Goal: Check status

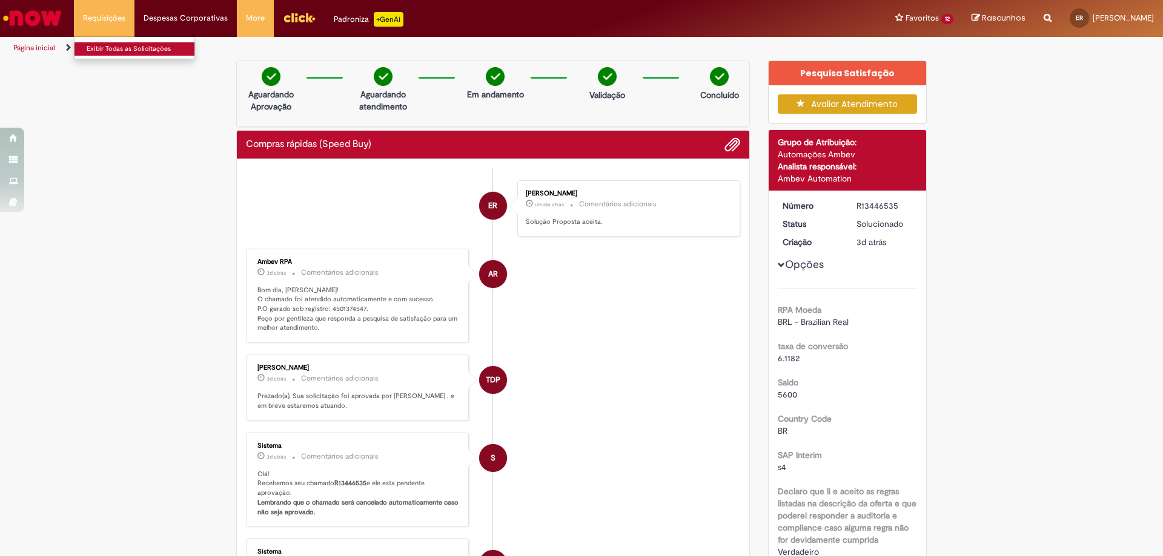
click at [105, 44] on link "Exibir Todas as Solicitações" at bounding box center [140, 48] width 133 height 13
click at [104, 44] on link "Exibir Todas as Solicitações" at bounding box center [140, 48] width 133 height 13
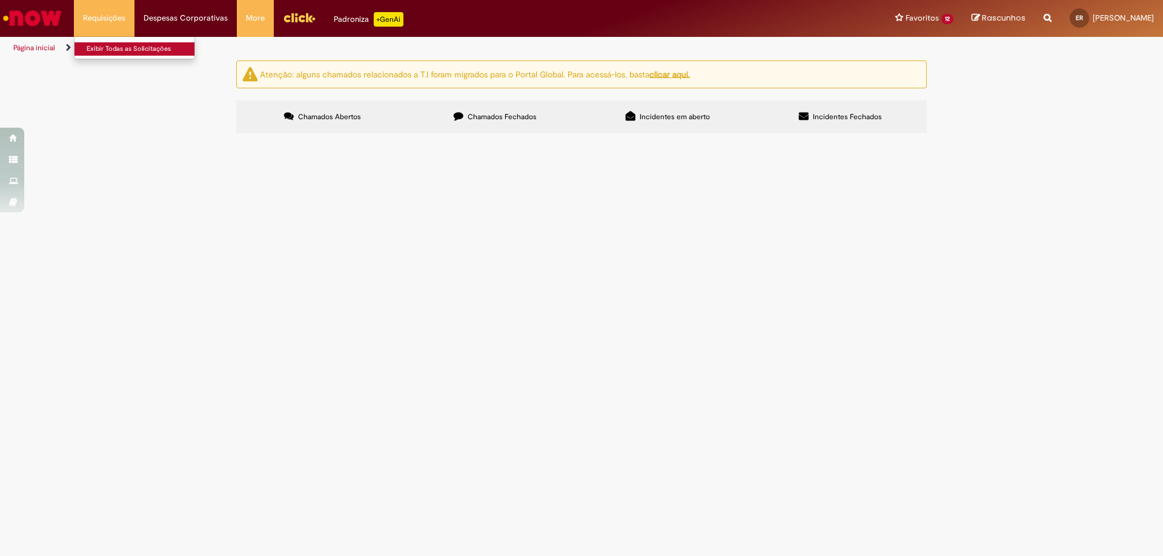
click at [104, 44] on link "Exibir Todas as Solicitações" at bounding box center [140, 48] width 133 height 13
click at [104, 48] on link "Exibir Todas as Solicitações" at bounding box center [140, 48] width 133 height 13
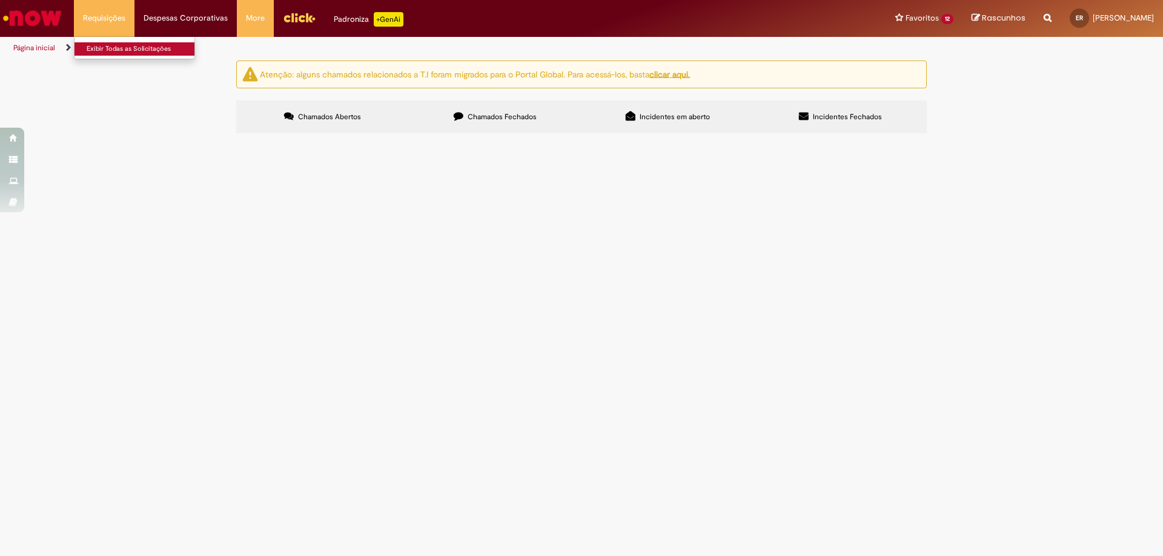
click at [104, 48] on link "Exibir Todas as Solicitações" at bounding box center [140, 48] width 133 height 13
click at [335, 509] on main "Solicitações Atenção: alguns chamados relacionados a T.I foram migrados para o …" at bounding box center [581, 308] width 1163 height 497
